Goal: Register for event/course

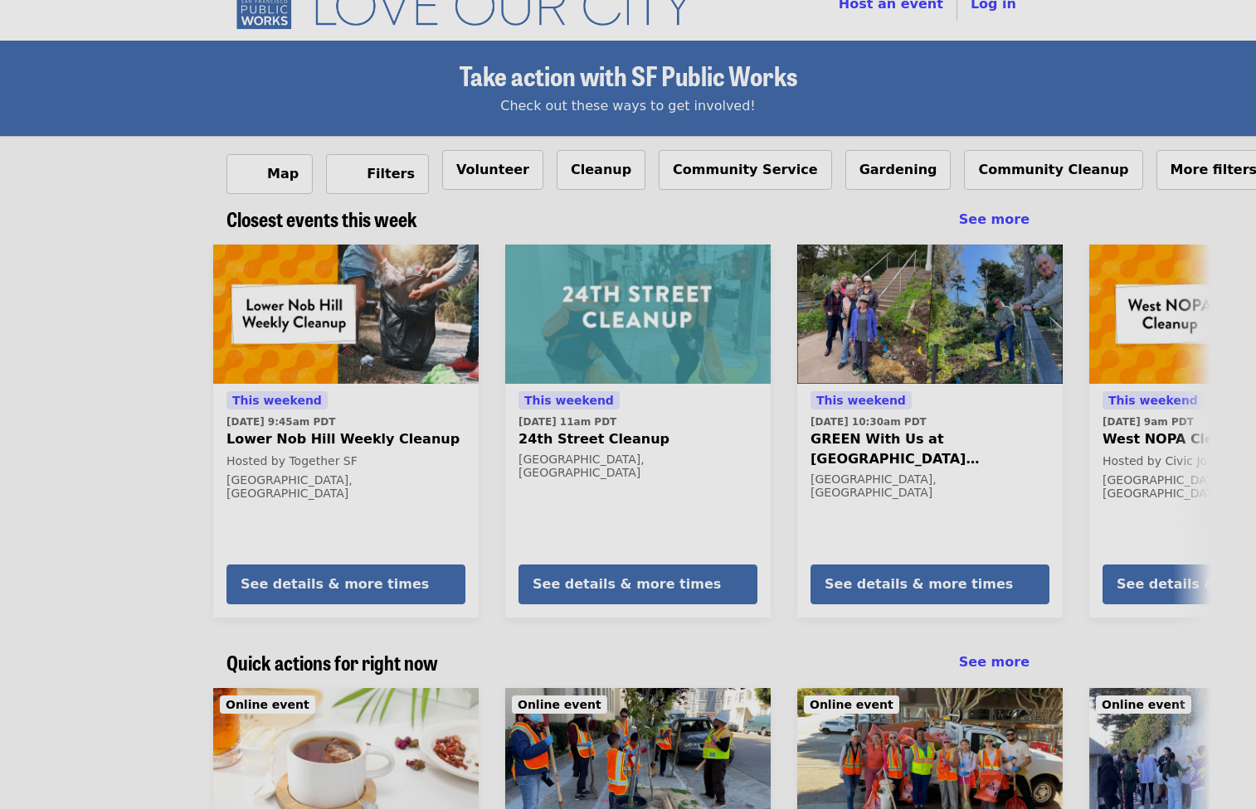
scroll to position [15, 0]
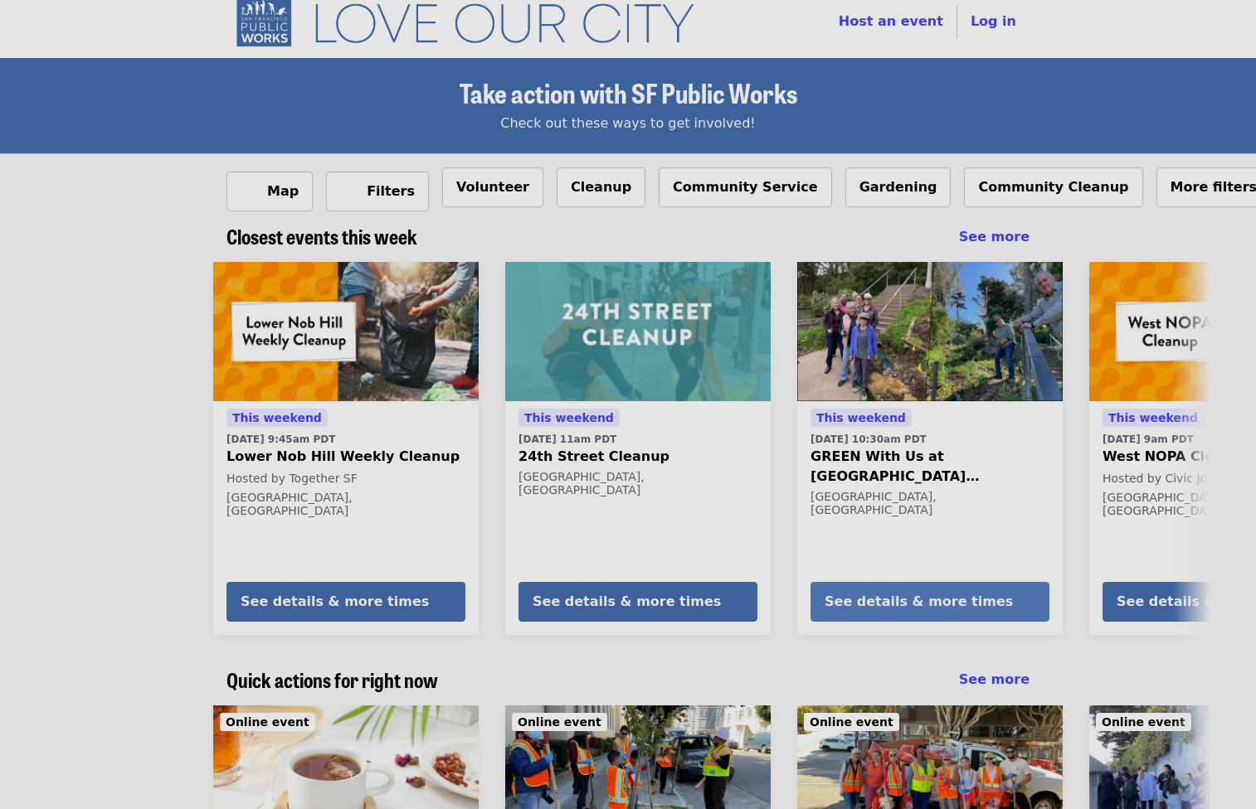
click at [873, 609] on div "See details & more times" at bounding box center [918, 602] width 188 height 20
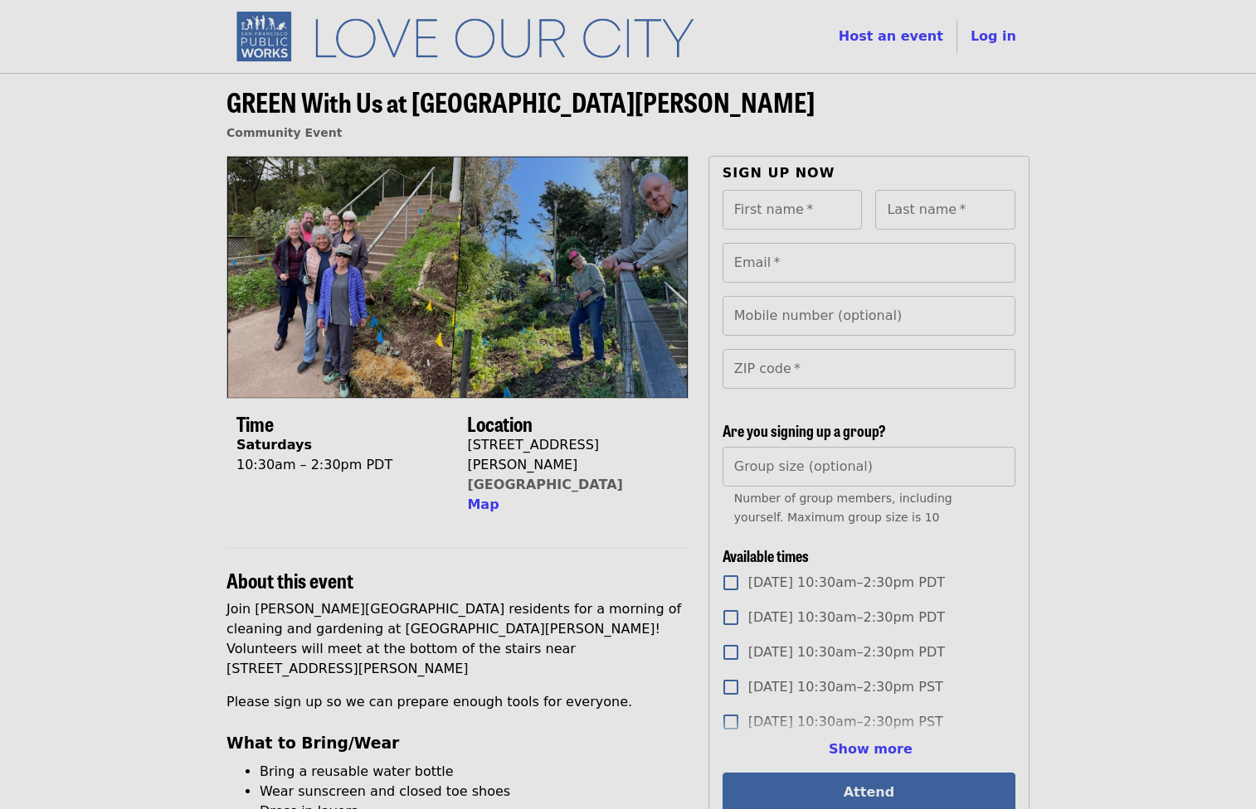
click at [353, 622] on p "Join [PERSON_NAME][GEOGRAPHIC_DATA] residents for a morning of cleaning and gar…" at bounding box center [457, 640] width 462 height 80
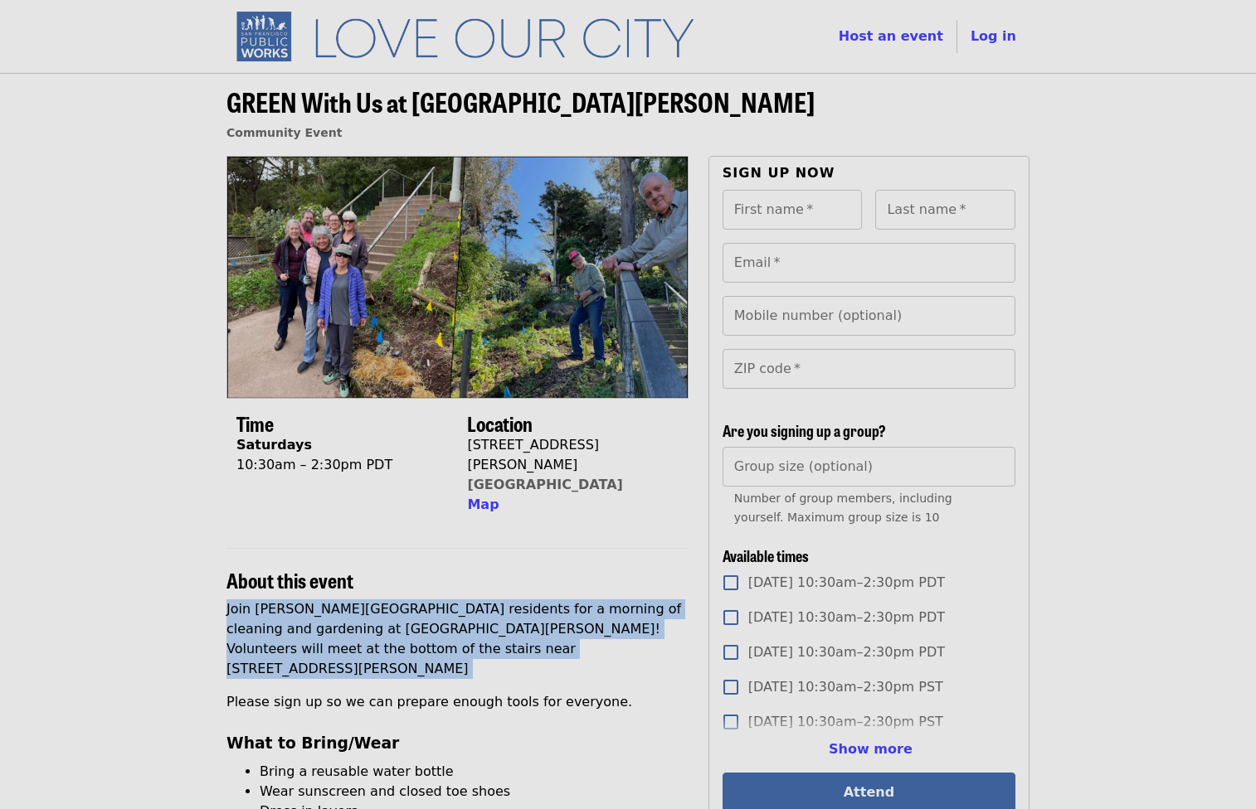
click at [353, 622] on p "Join [PERSON_NAME][GEOGRAPHIC_DATA] residents for a morning of cleaning and gar…" at bounding box center [457, 640] width 462 height 80
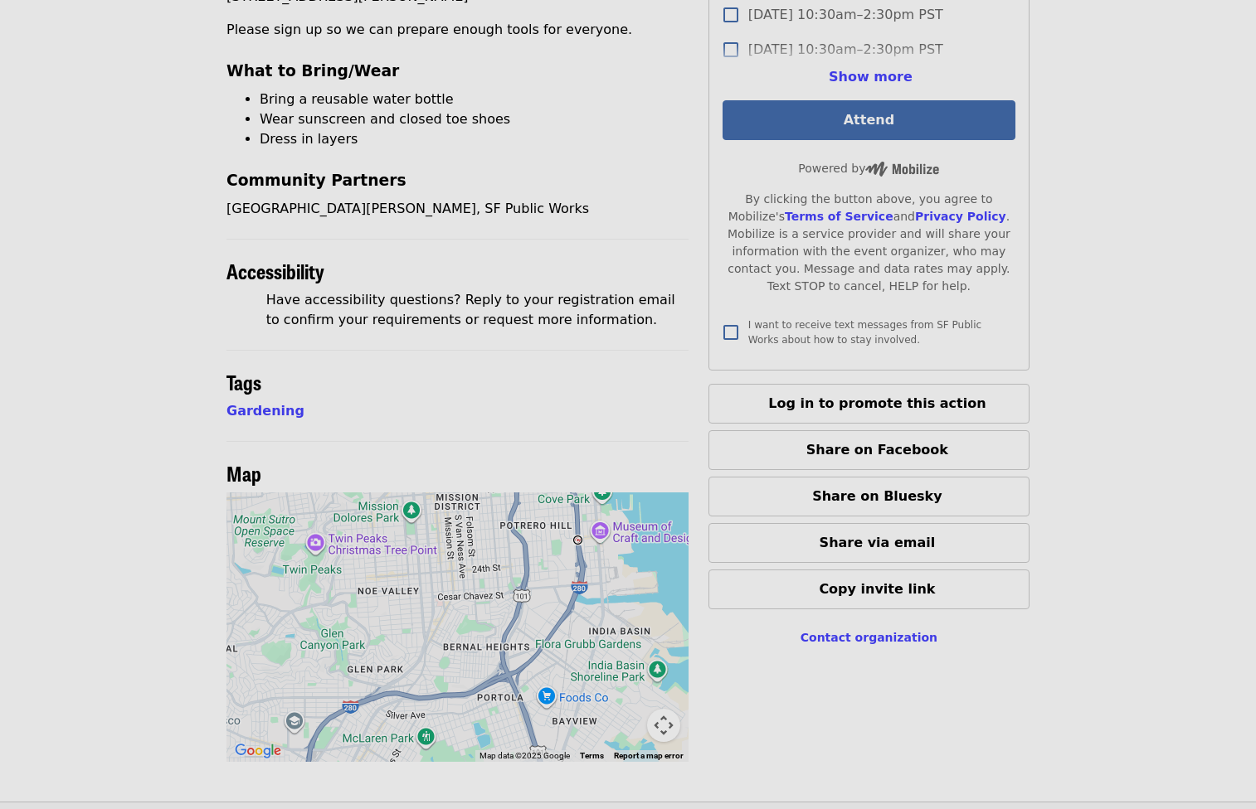
scroll to position [674, 0]
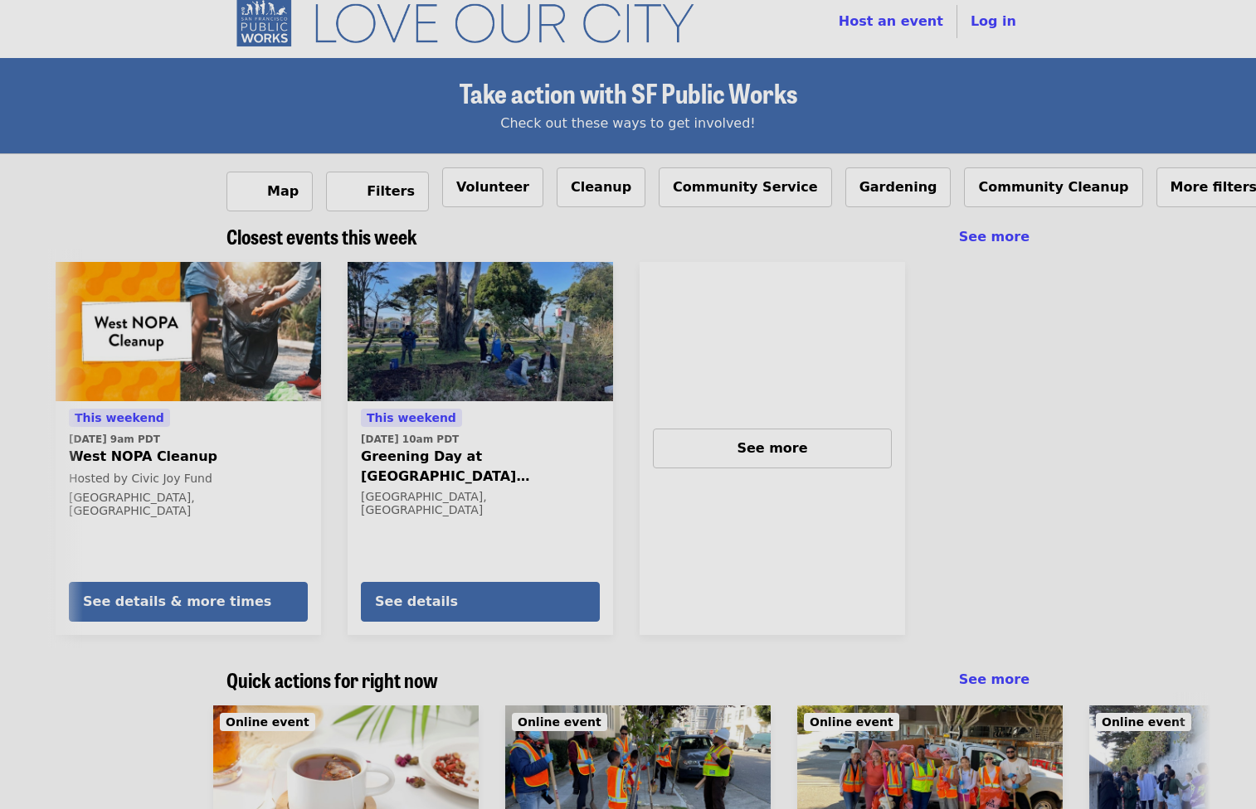
scroll to position [0, 1034]
click at [172, 456] on span "West NOPA Cleanup" at bounding box center [187, 457] width 239 height 20
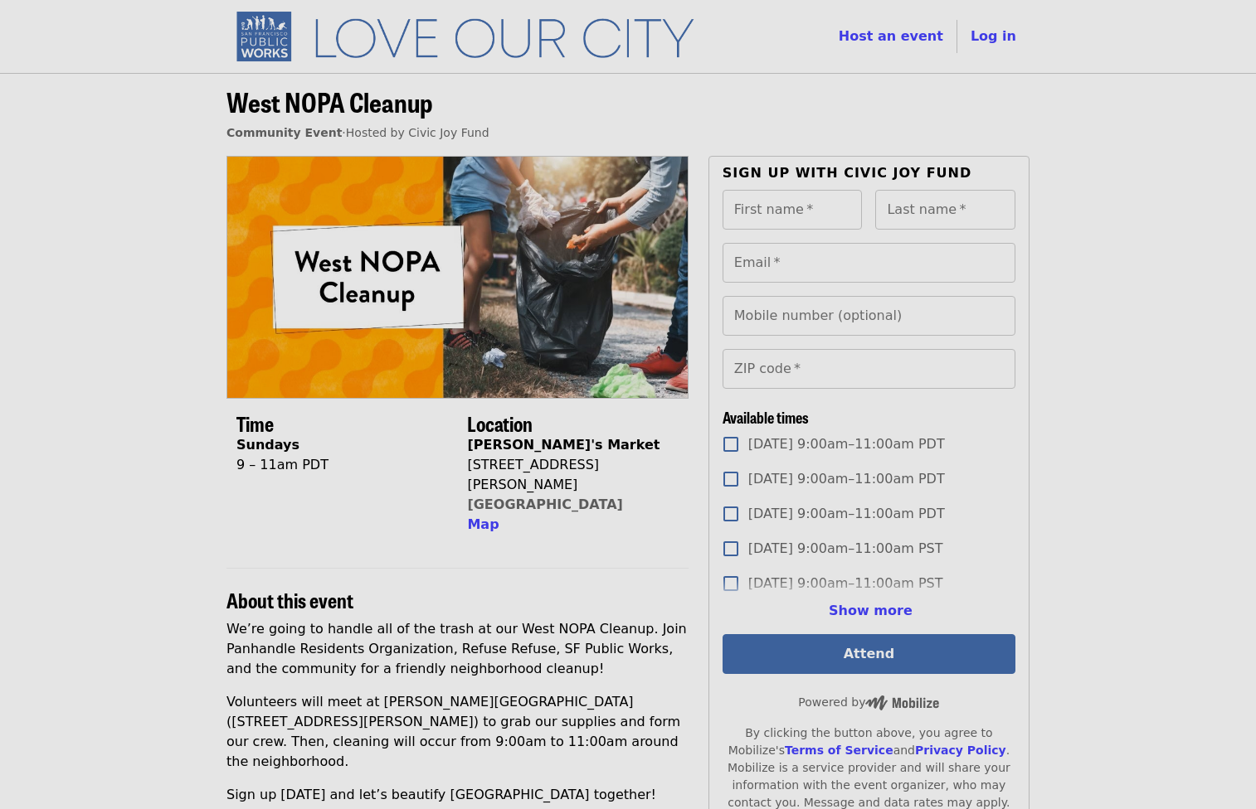
click at [515, 629] on p "We’re going to handle all of the trash at our West NOPA Cleanup. Join Panhandle…" at bounding box center [457, 649] width 462 height 60
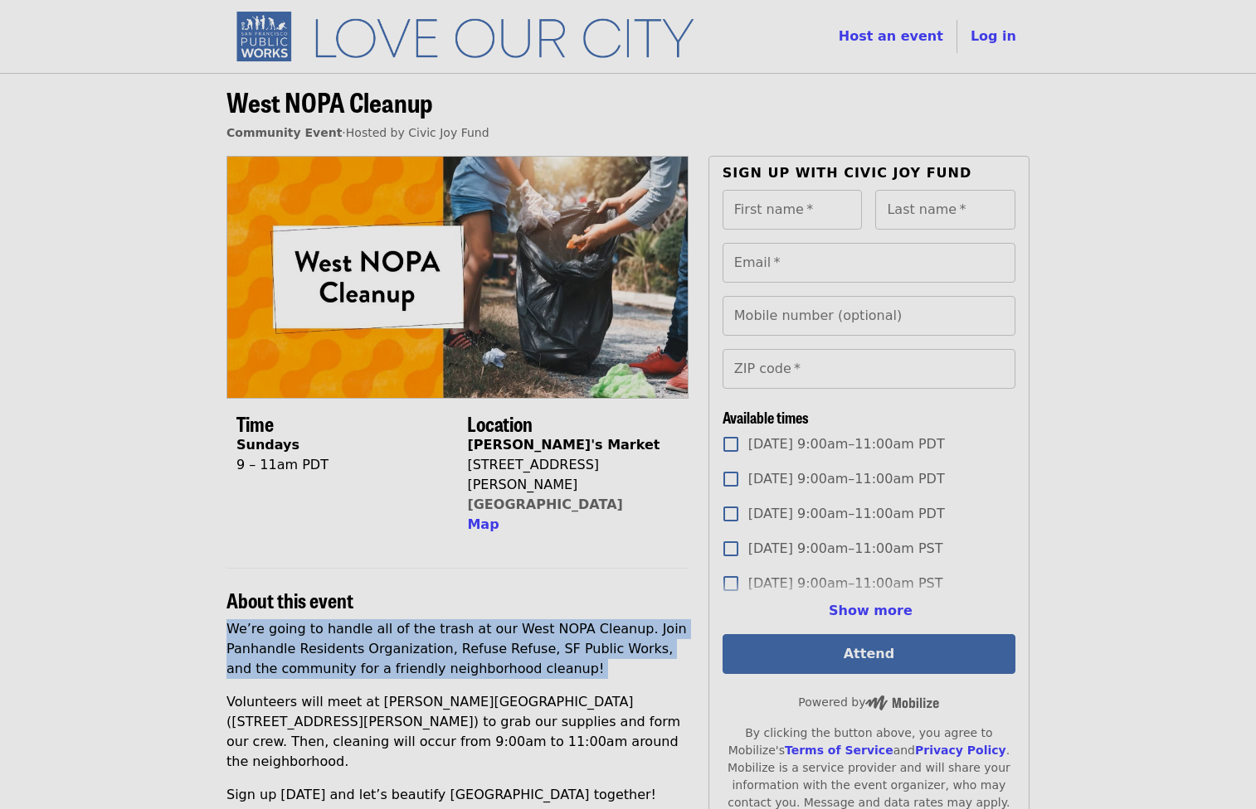
click at [515, 629] on p "We’re going to handle all of the trash at our West NOPA Cleanup. Join Panhandle…" at bounding box center [457, 649] width 462 height 60
